Goal: Complete application form

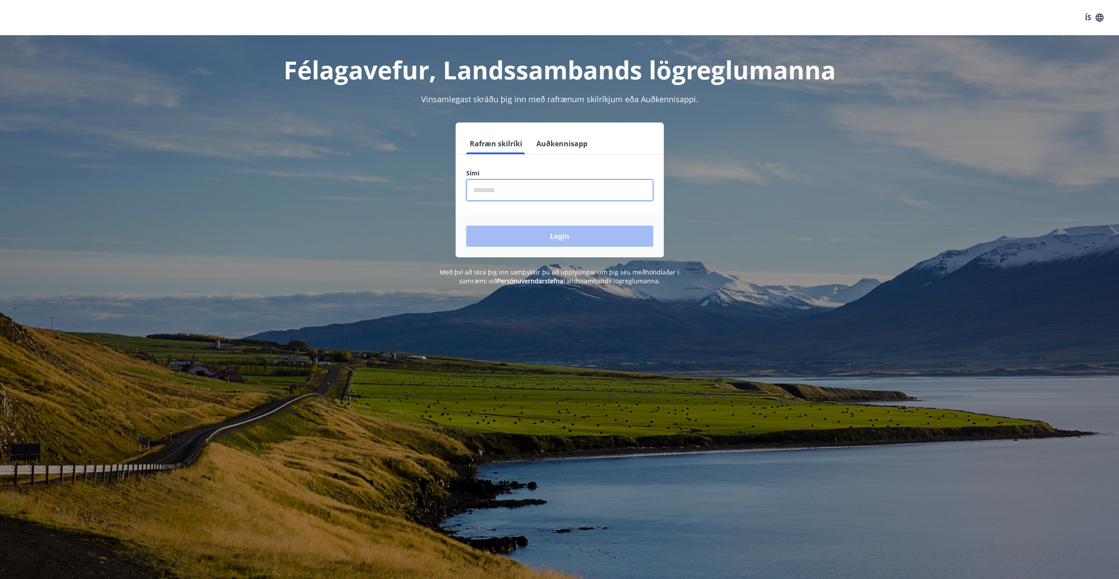
click at [522, 186] on input "phone" at bounding box center [559, 190] width 187 height 22
type input "********"
click at [527, 240] on button "Login" at bounding box center [559, 236] width 187 height 21
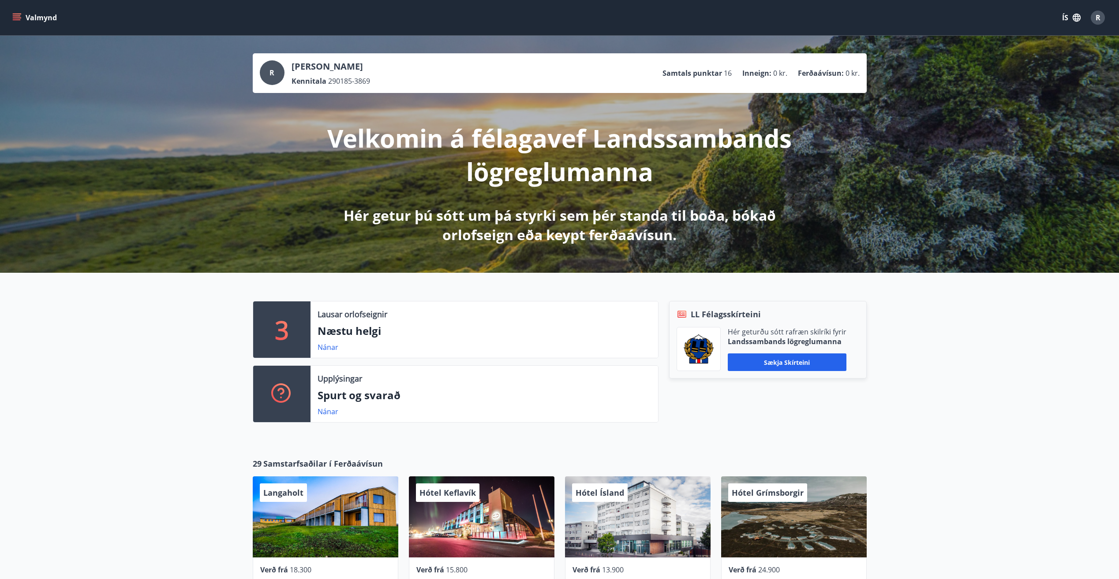
click at [13, 20] on icon "menu" at bounding box center [16, 17] width 9 height 9
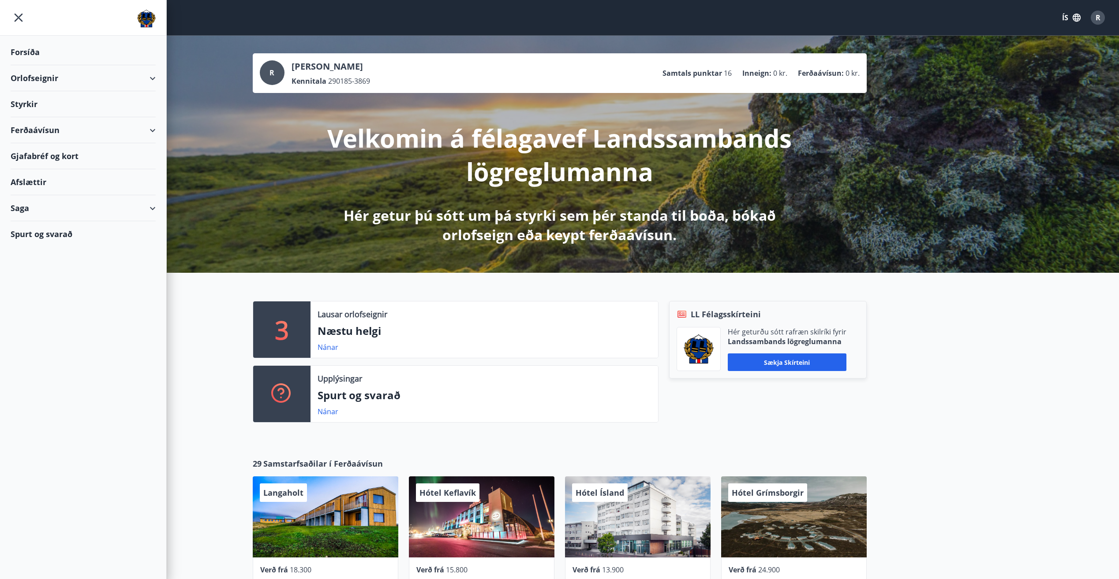
click at [33, 105] on div "Styrkir" at bounding box center [83, 104] width 145 height 26
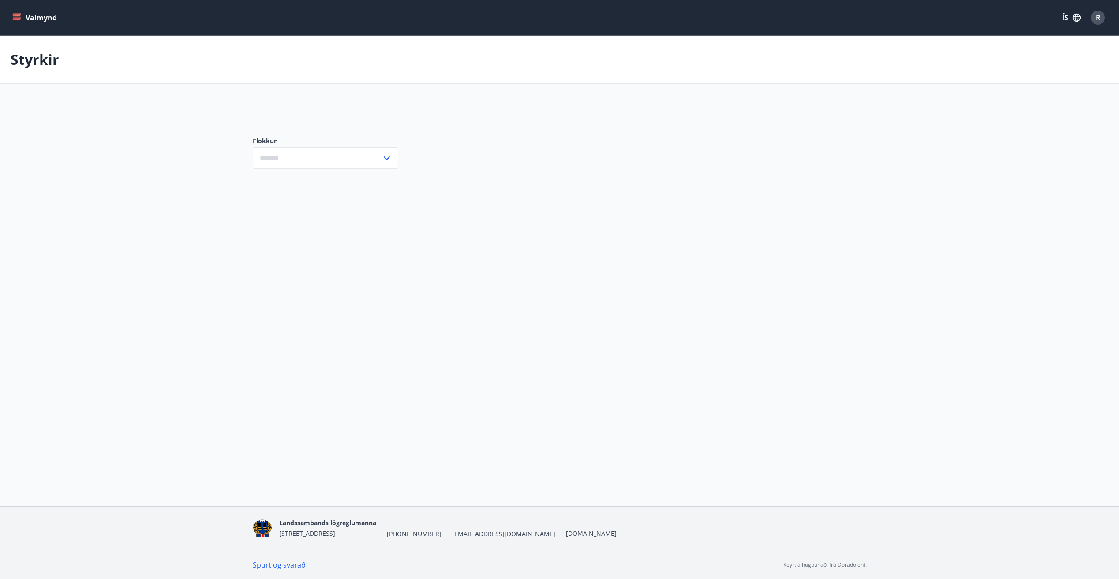
type input "***"
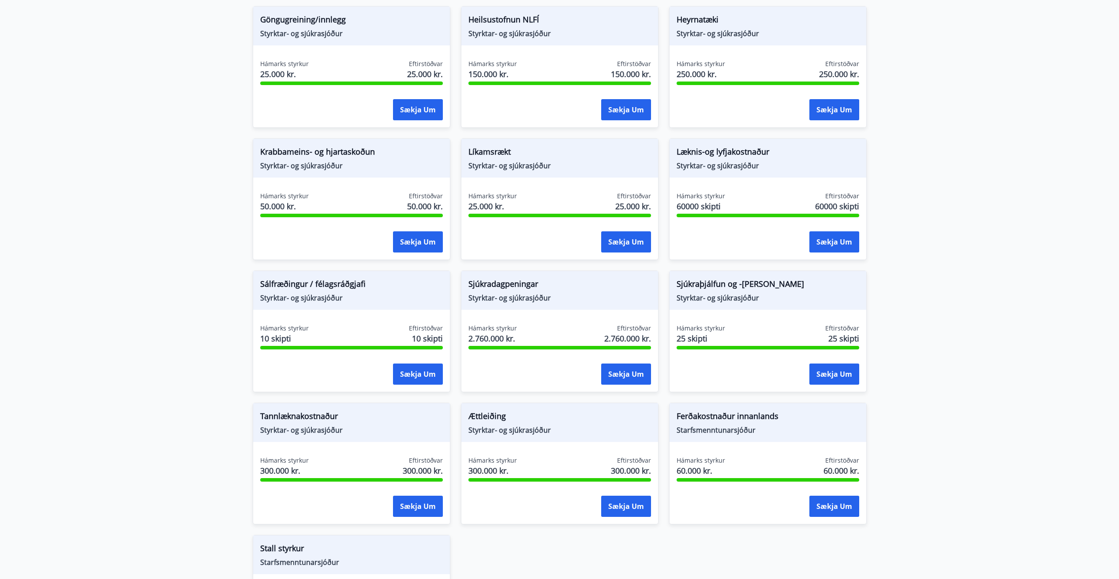
scroll to position [485, 0]
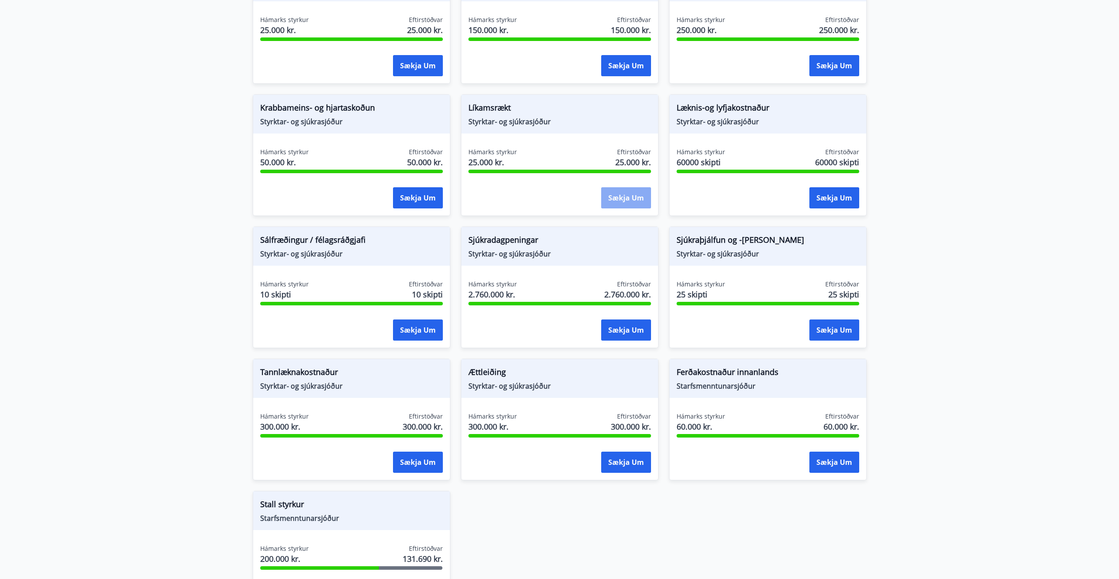
click at [634, 202] on button "Sækja um" at bounding box center [626, 197] width 50 height 21
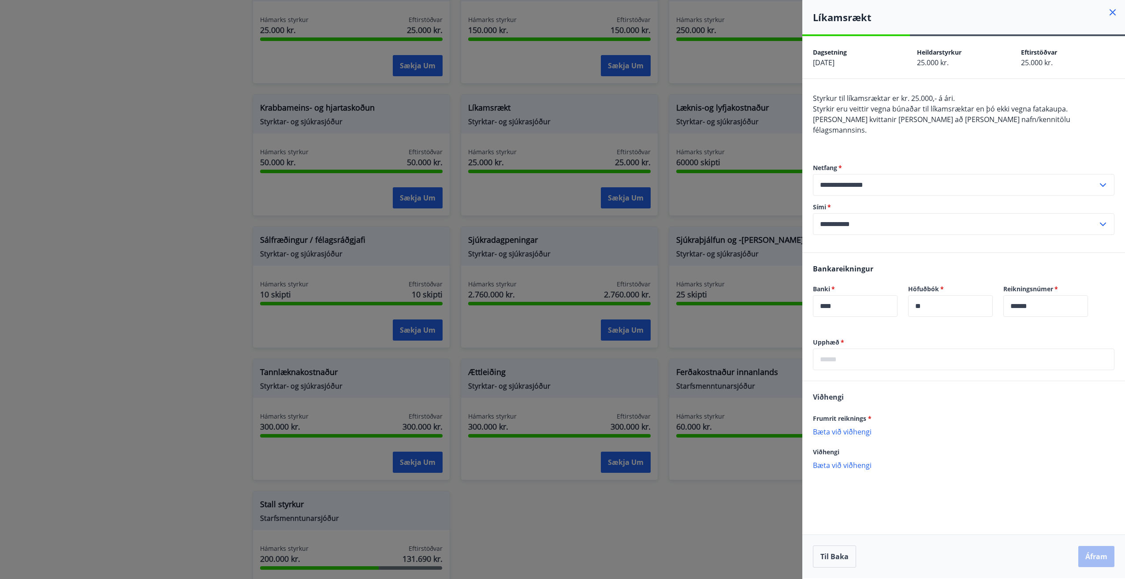
click at [885, 349] on input "text" at bounding box center [964, 360] width 302 height 22
type input "*****"
click at [829, 427] on p "Bæta við viðhengi" at bounding box center [964, 431] width 302 height 9
click at [1093, 555] on button "Áfram" at bounding box center [1096, 556] width 36 height 21
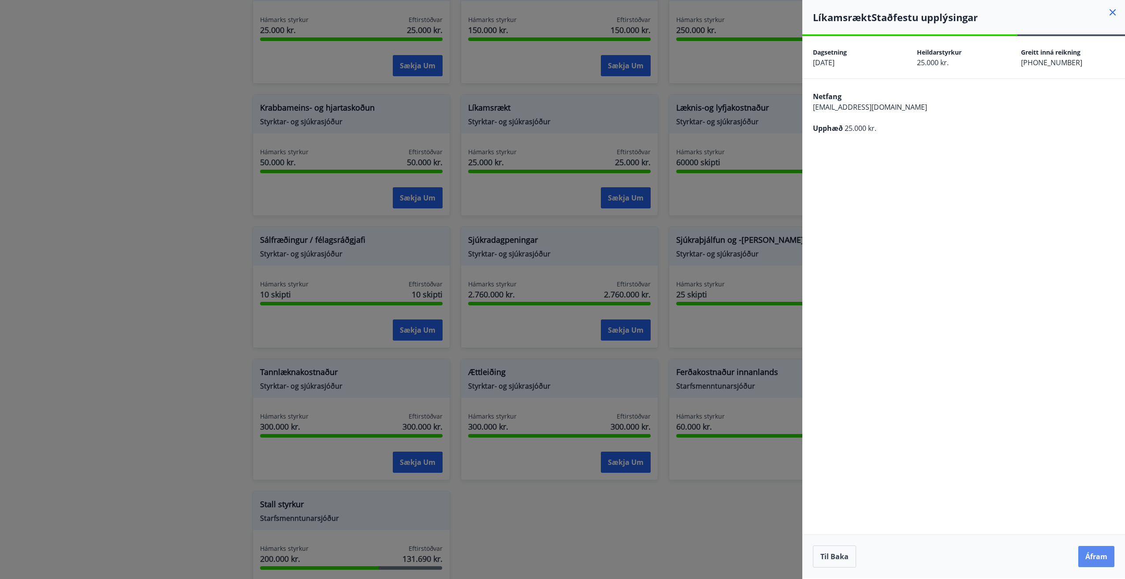
click at [1105, 559] on button "Áfram" at bounding box center [1096, 556] width 36 height 21
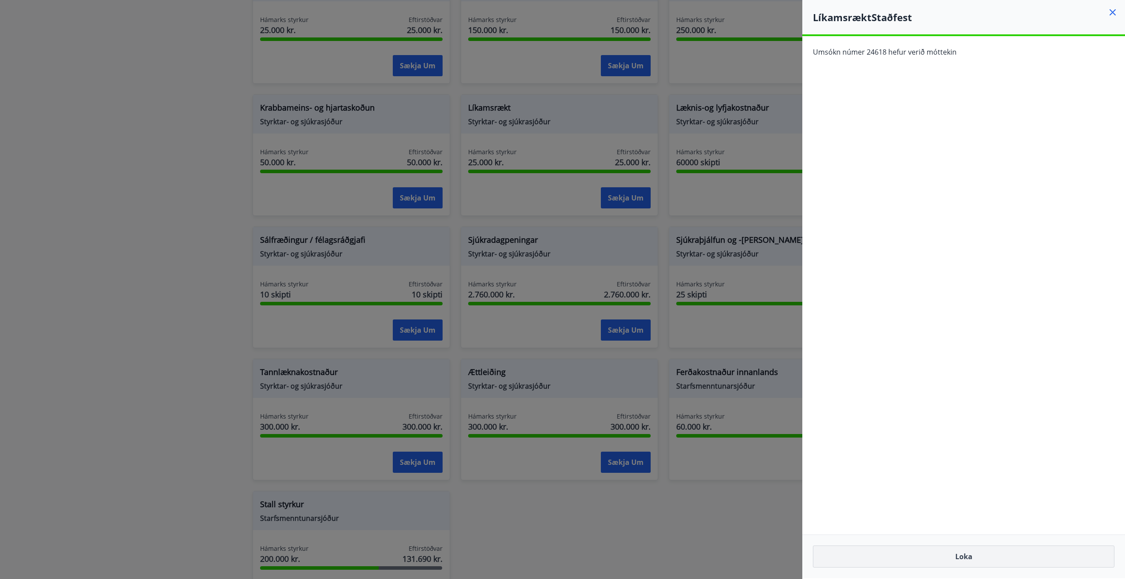
click at [1011, 561] on button "Loka" at bounding box center [964, 557] width 302 height 22
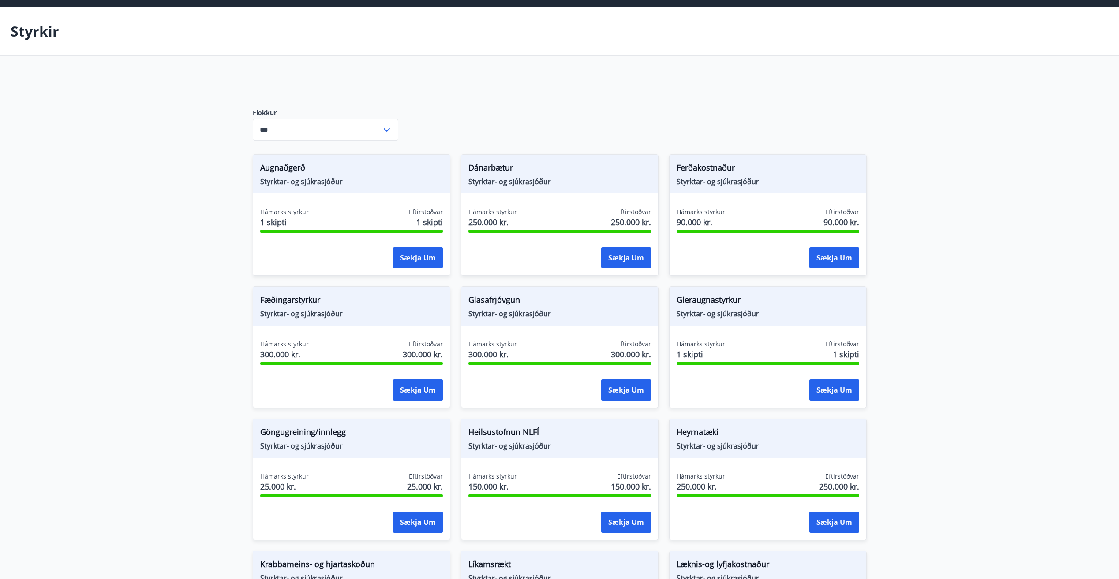
scroll to position [44, 0]
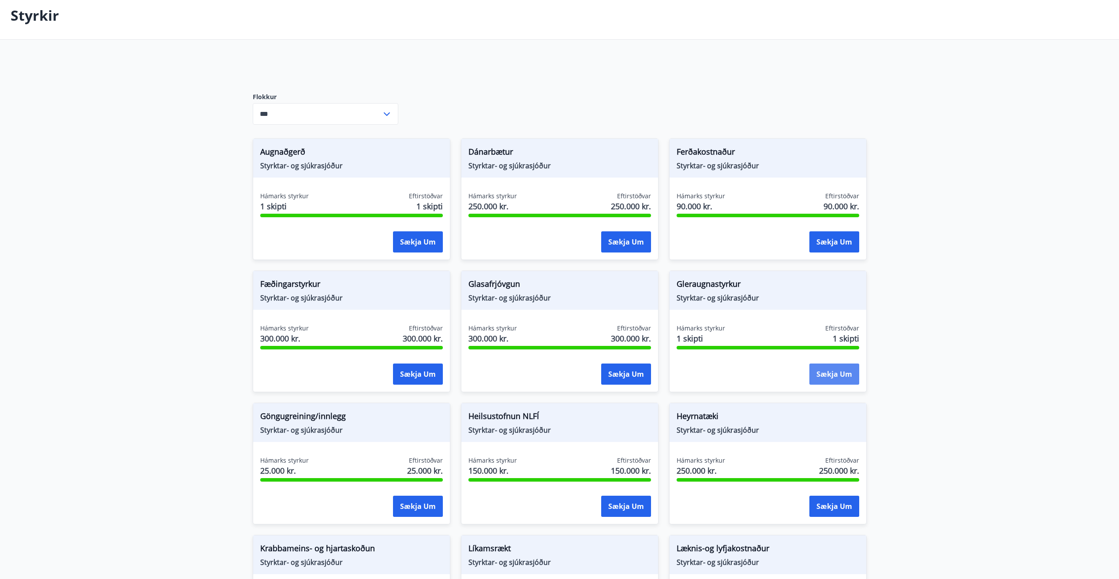
click at [843, 373] on button "Sækja um" at bounding box center [834, 374] width 50 height 21
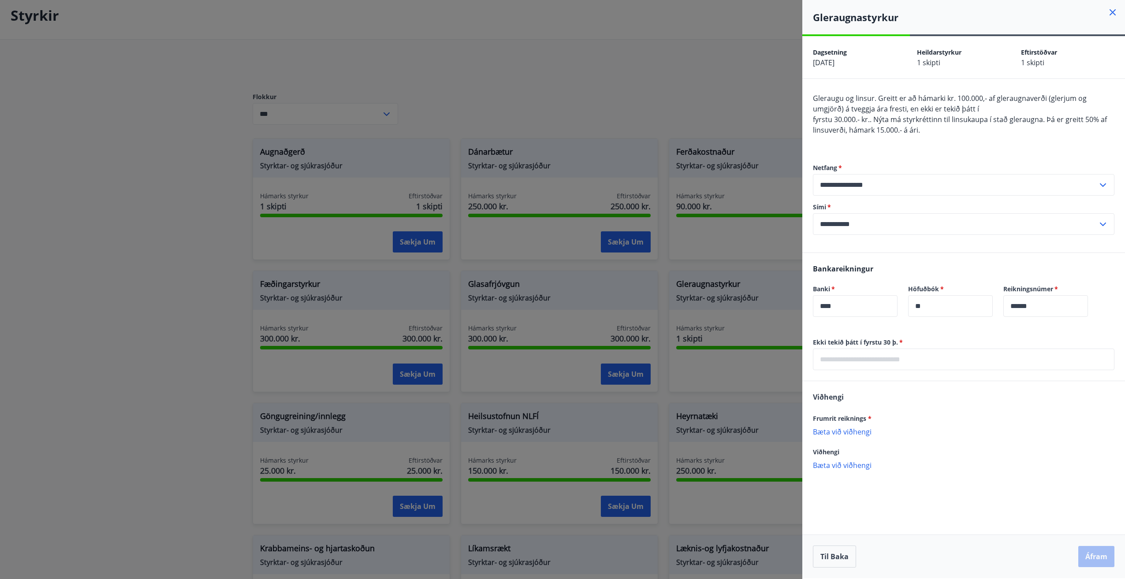
click at [1114, 8] on icon at bounding box center [1113, 12] width 11 height 11
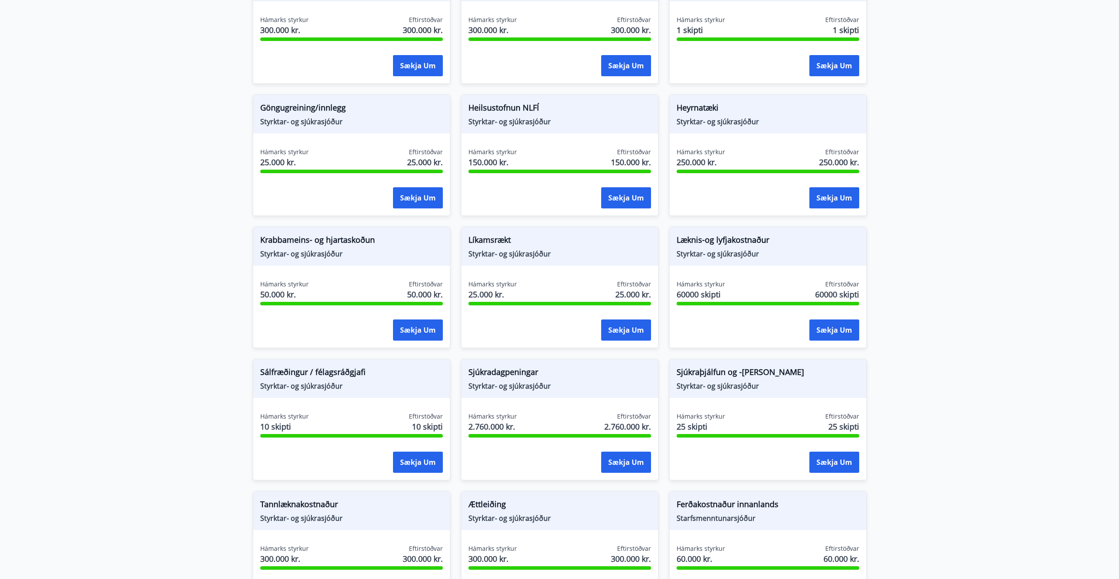
scroll to position [309, 0]
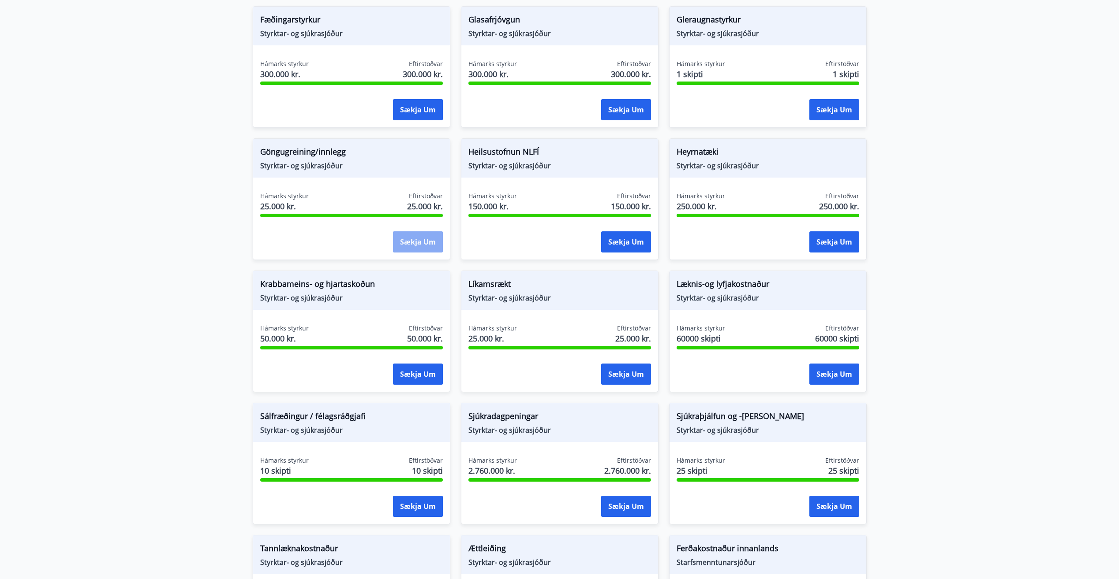
click at [422, 238] on button "Sækja um" at bounding box center [418, 241] width 50 height 21
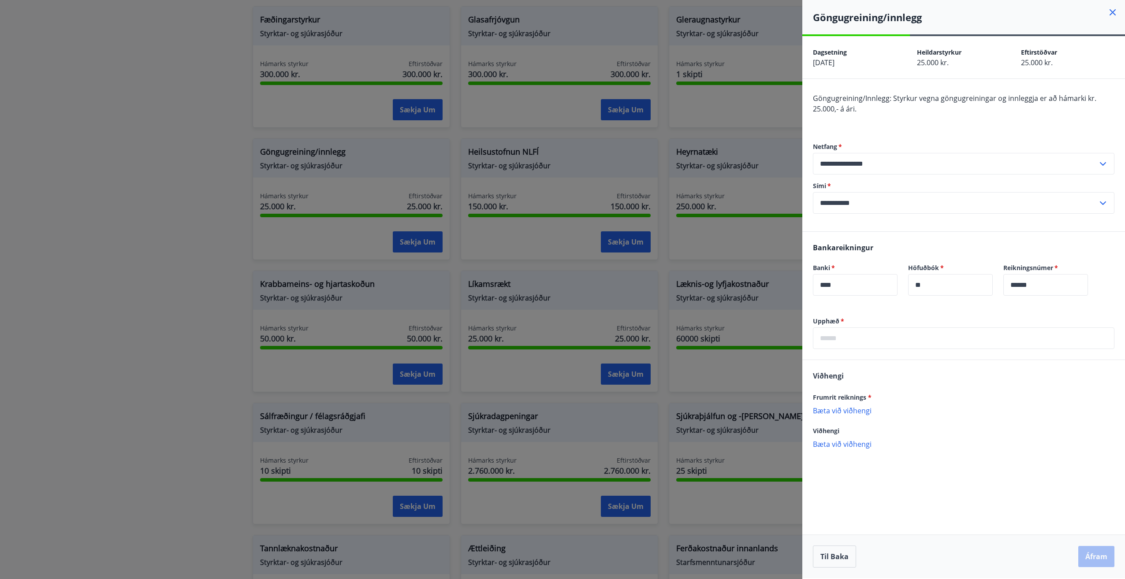
click at [79, 116] on div at bounding box center [562, 289] width 1125 height 579
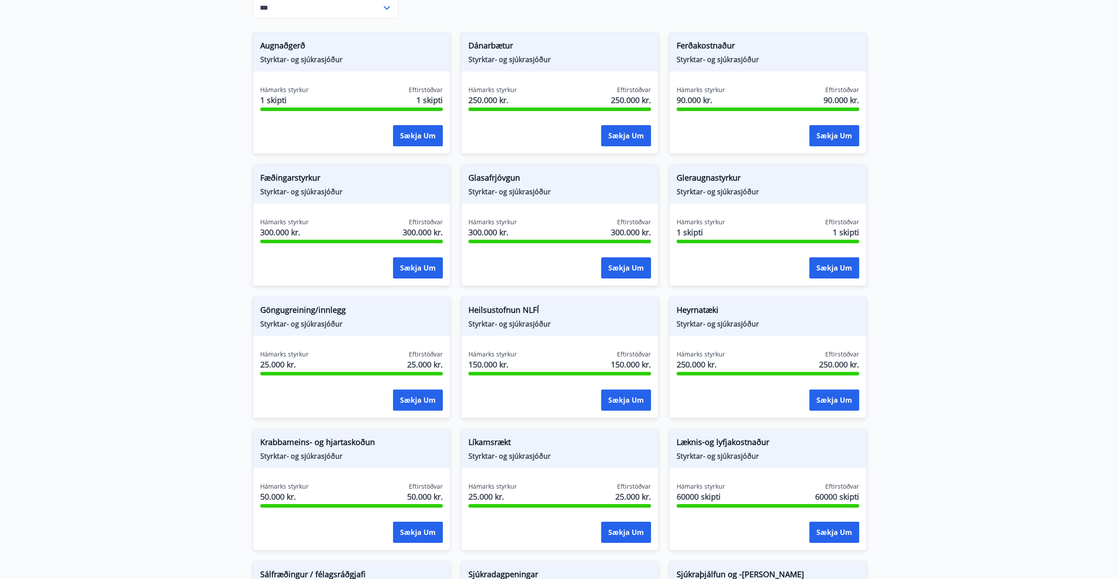
scroll to position [132, 0]
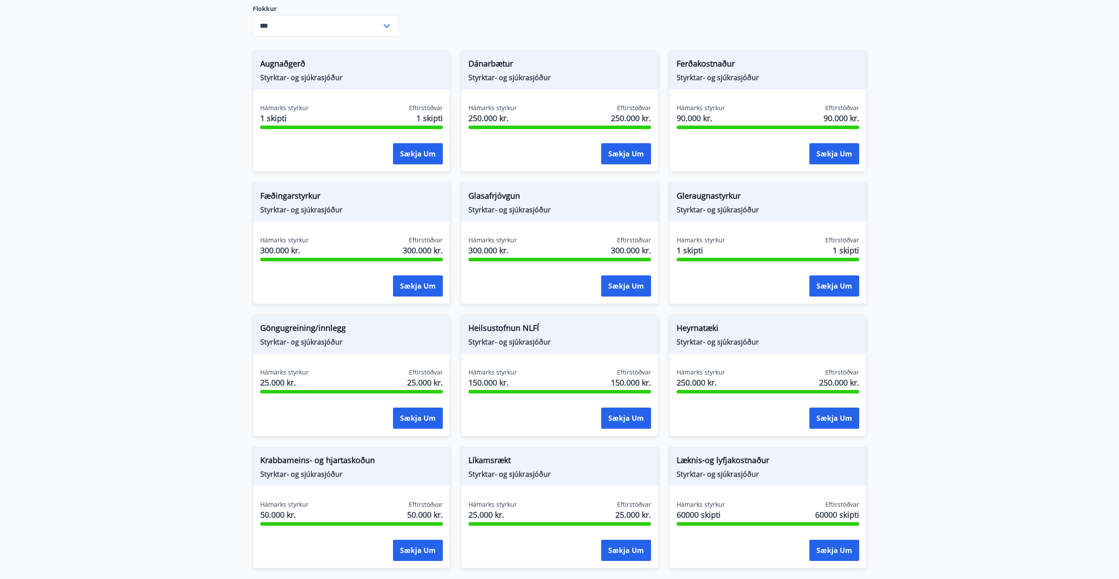
click at [726, 63] on span "Ferðakostnaður" at bounding box center [767, 65] width 183 height 15
click at [847, 163] on button "Sækja um" at bounding box center [834, 153] width 50 height 21
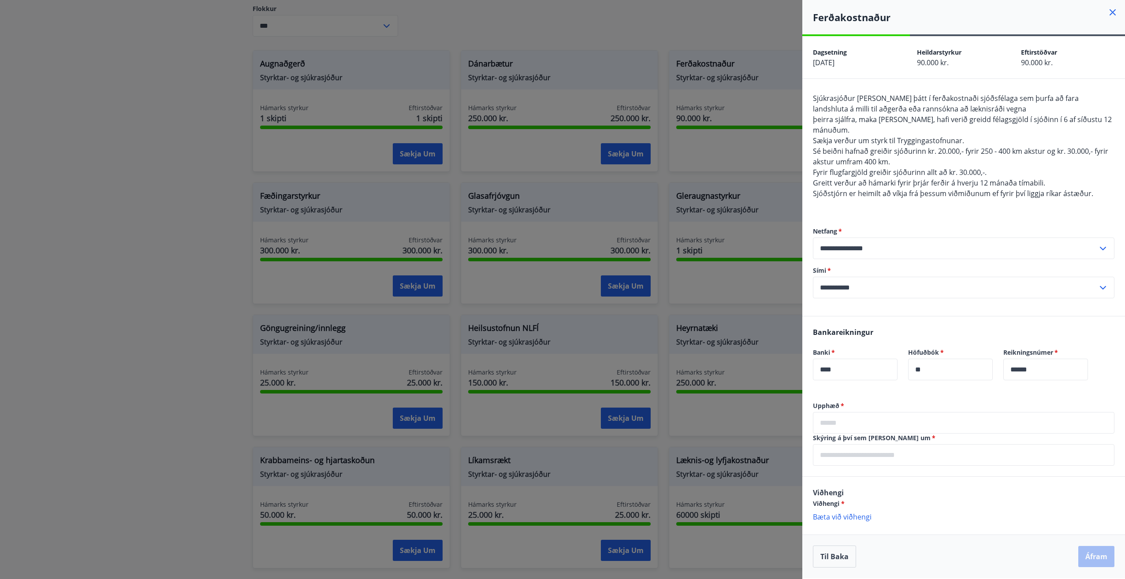
click at [168, 53] on div at bounding box center [562, 289] width 1125 height 579
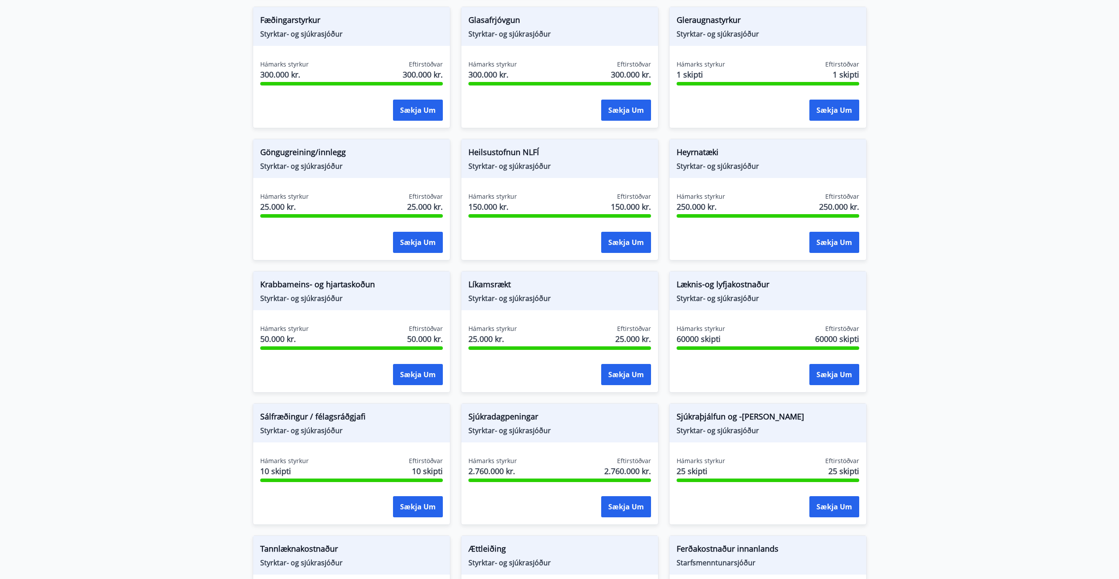
scroll to position [309, 0]
click at [849, 377] on button "Sækja um" at bounding box center [834, 374] width 50 height 21
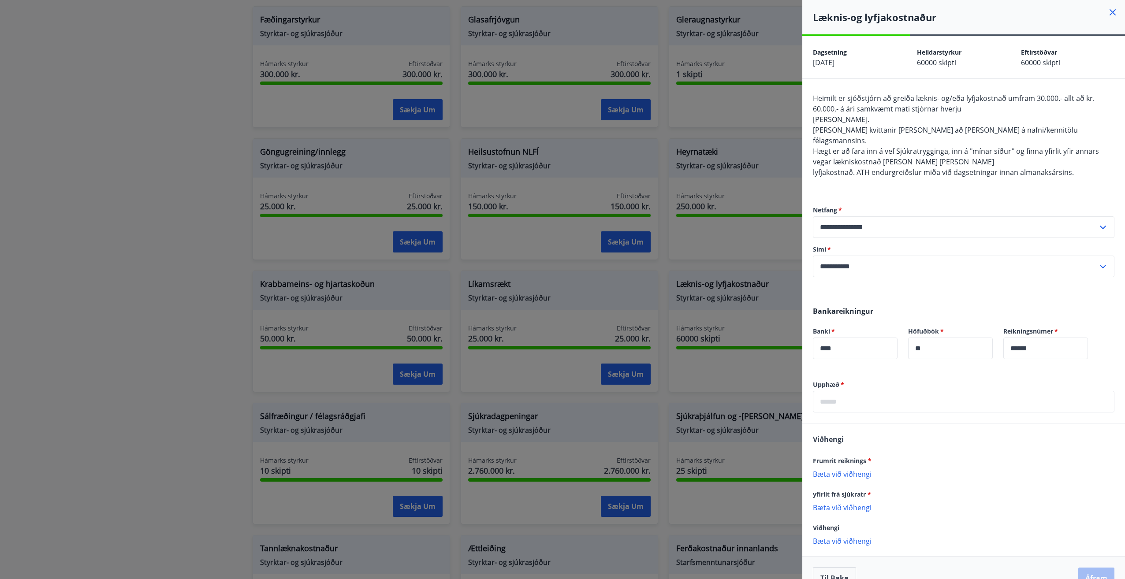
click at [90, 103] on div at bounding box center [562, 289] width 1125 height 579
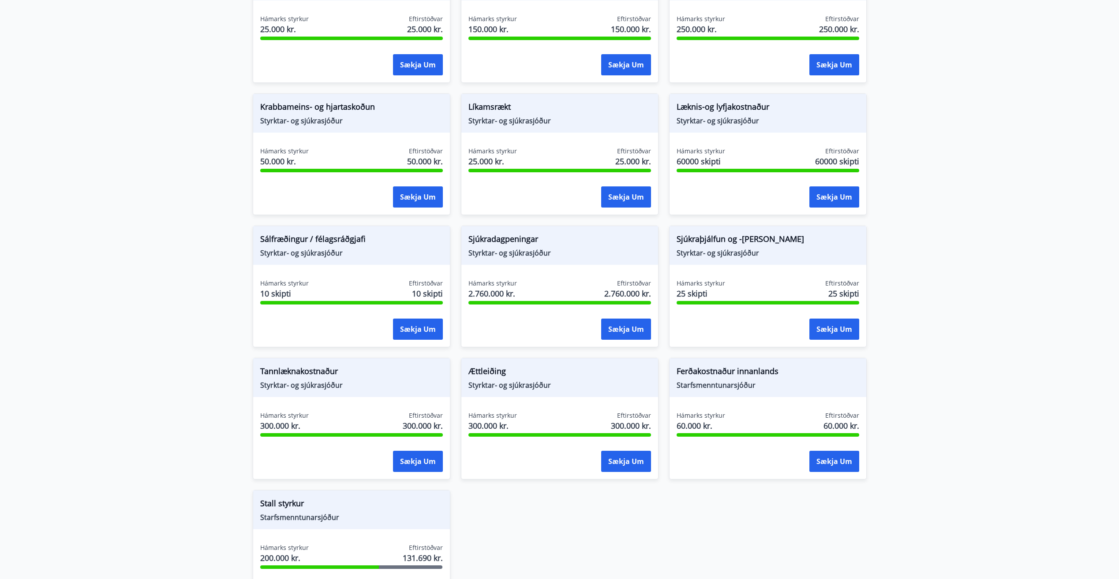
scroll to position [603, 0]
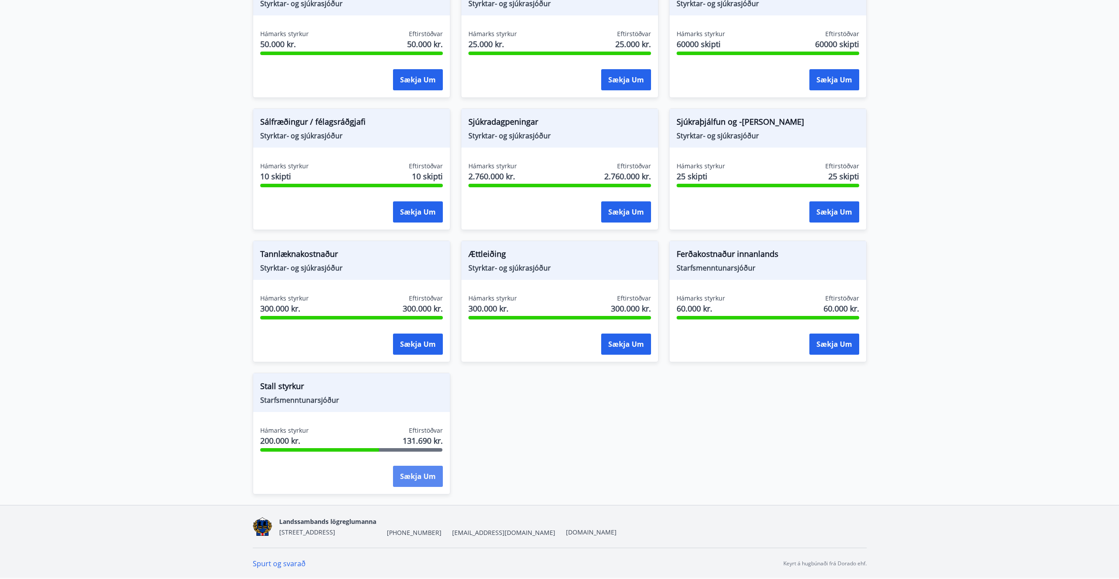
click at [428, 476] on button "Sækja um" at bounding box center [418, 476] width 50 height 21
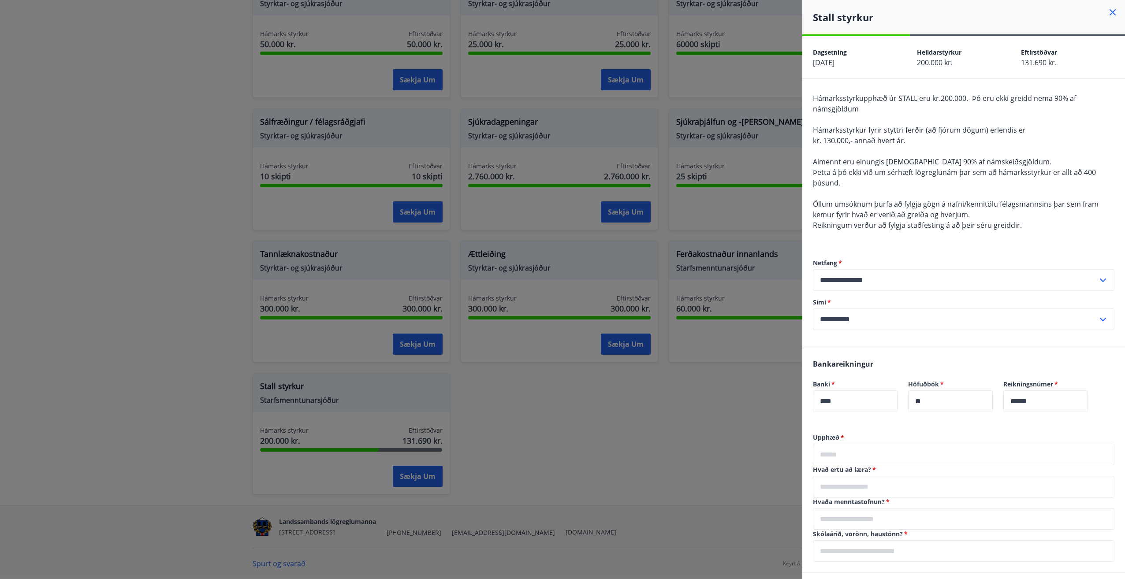
click at [661, 455] on div at bounding box center [562, 289] width 1125 height 579
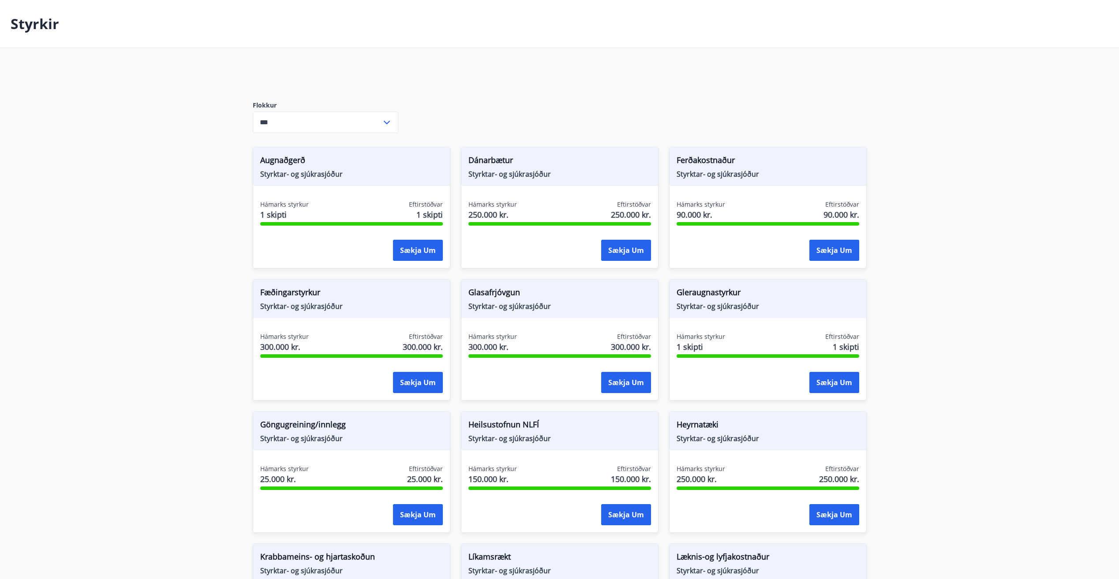
scroll to position [0, 0]
